Goal: Navigation & Orientation: Find specific page/section

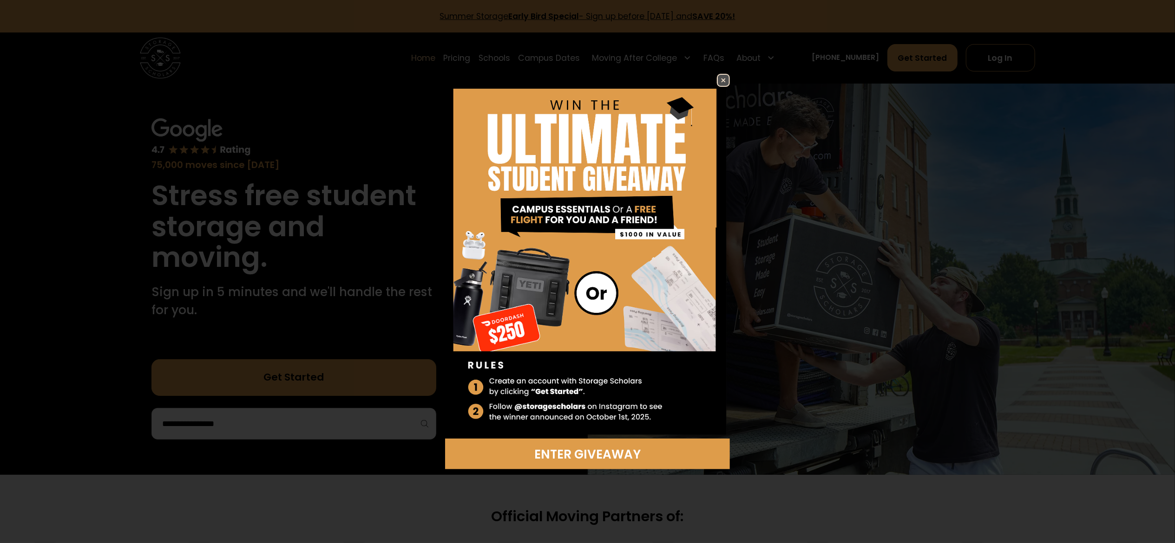
click at [587, 83] on img at bounding box center [723, 80] width 11 height 11
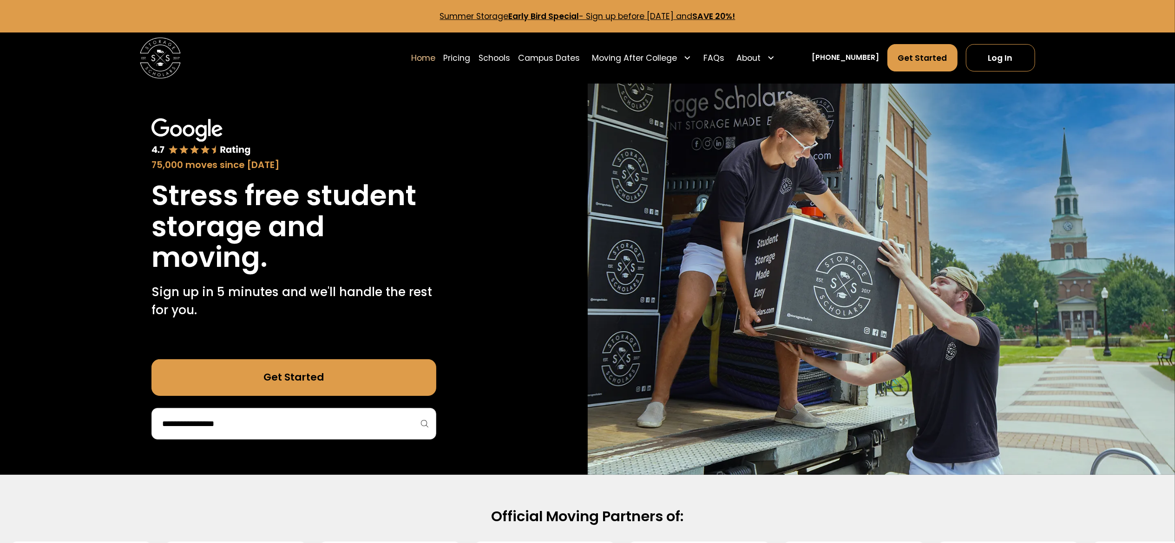
click at [587, 58] on div "Home Pricing Schools Campus Dates Moving After College Commercial Moving Post G…" at bounding box center [587, 58] width 1175 height 51
click at [587, 69] on link "Log In" at bounding box center [1000, 57] width 69 height 27
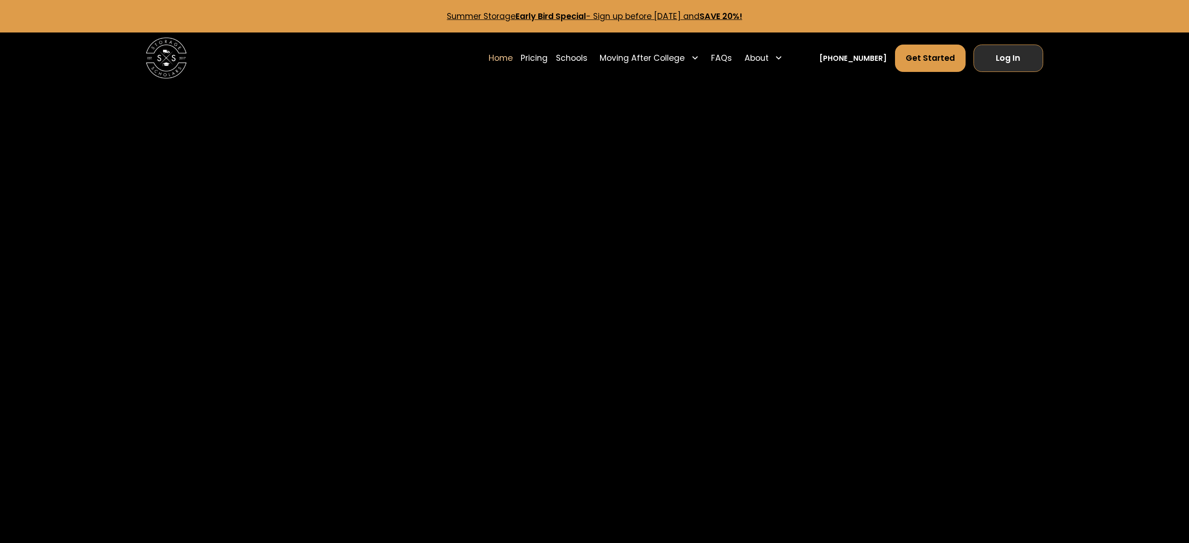
click at [1006, 59] on link "Log In" at bounding box center [1008, 58] width 69 height 27
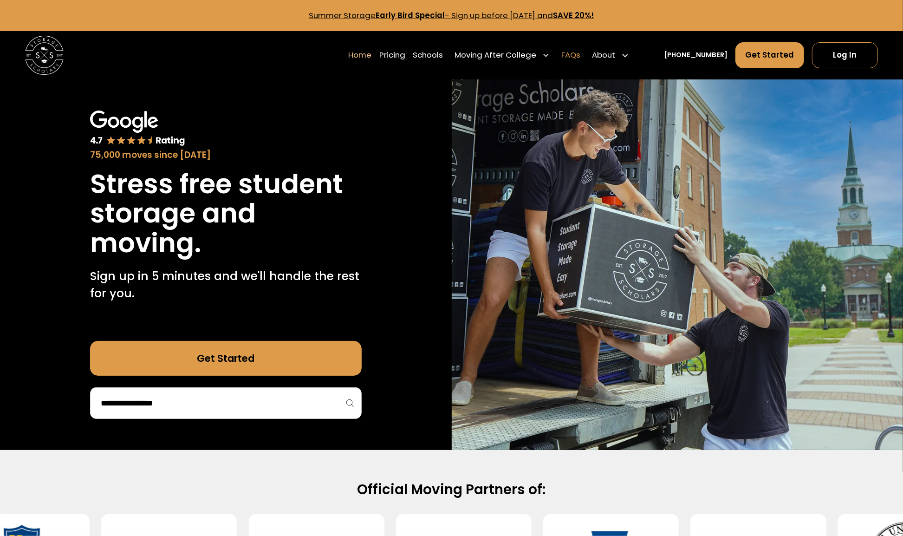
click at [581, 49] on link "FAQs" at bounding box center [571, 55] width 19 height 27
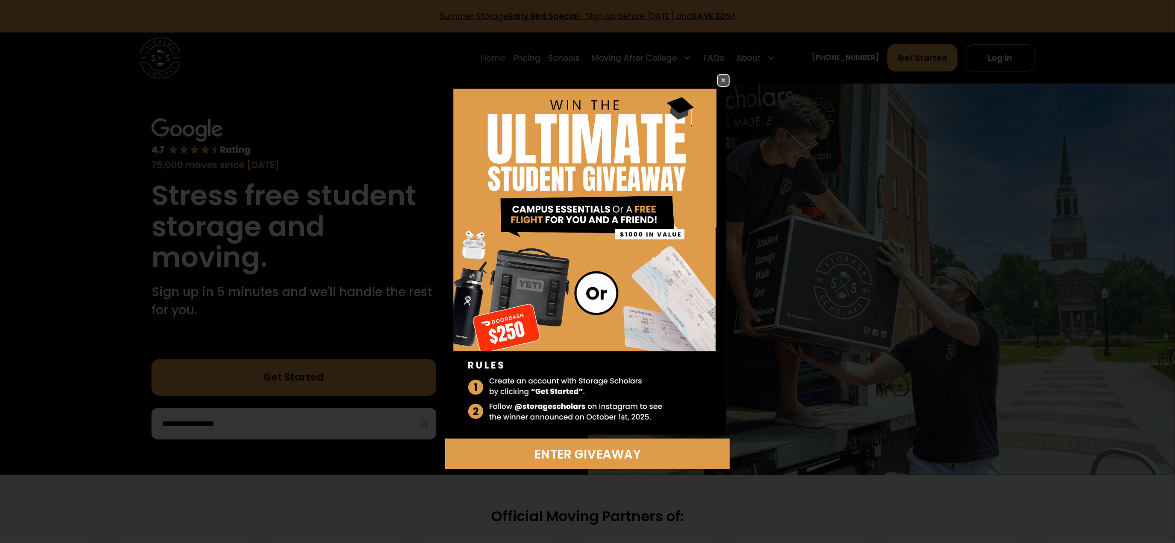
click at [730, 85] on div "Enter Giveaway" at bounding box center [587, 272] width 402 height 396
click at [727, 85] on img at bounding box center [723, 80] width 11 height 11
